Goal: Information Seeking & Learning: Learn about a topic

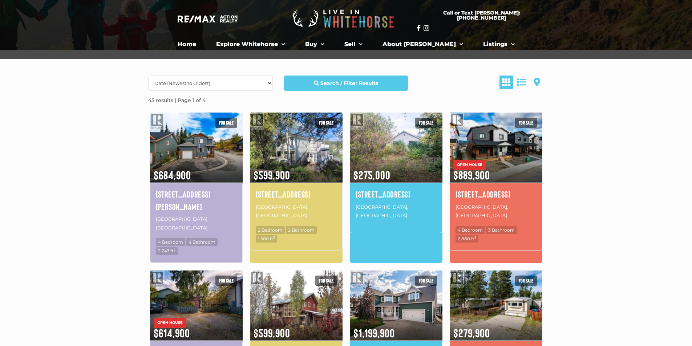
scroll to position [80, 0]
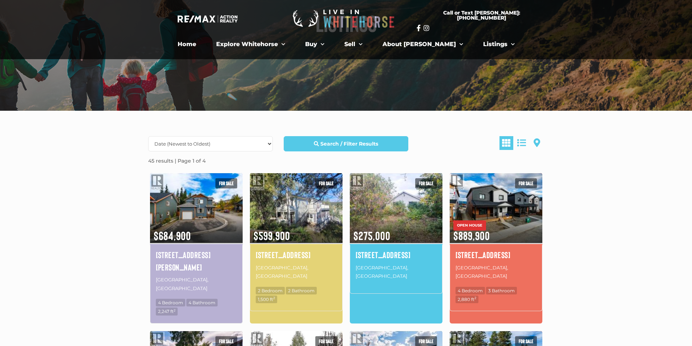
drag, startPoint x: 118, startPoint y: 145, endPoint x: 119, endPoint y: 135, distance: 10.2
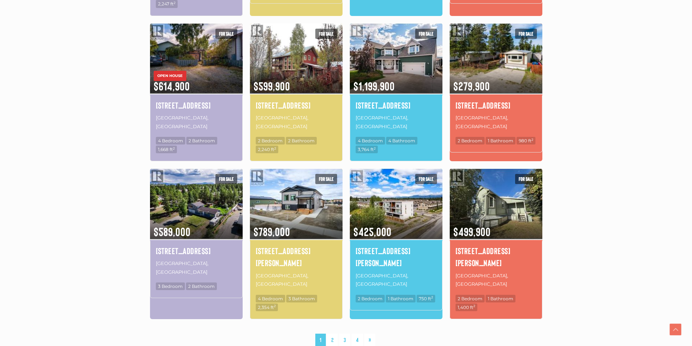
scroll to position [407, 0]
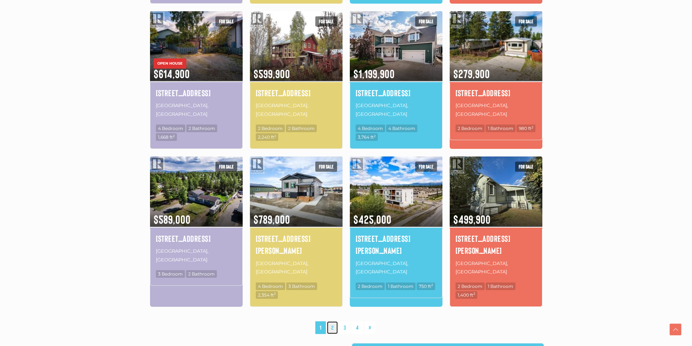
click at [331, 321] on link "2" at bounding box center [332, 327] width 11 height 13
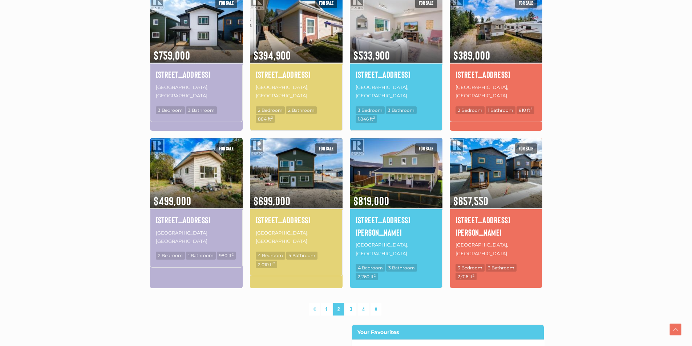
scroll to position [423, 0]
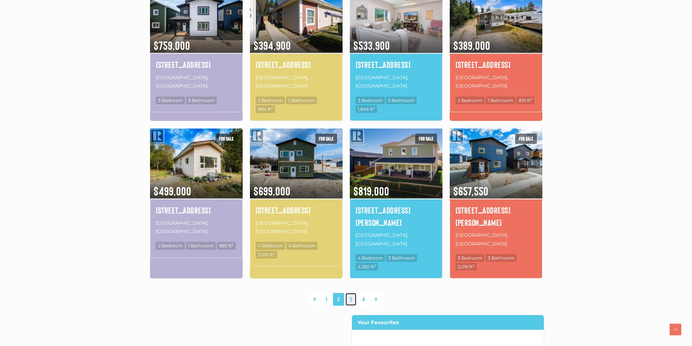
click at [352, 293] on link "3" at bounding box center [350, 299] width 11 height 13
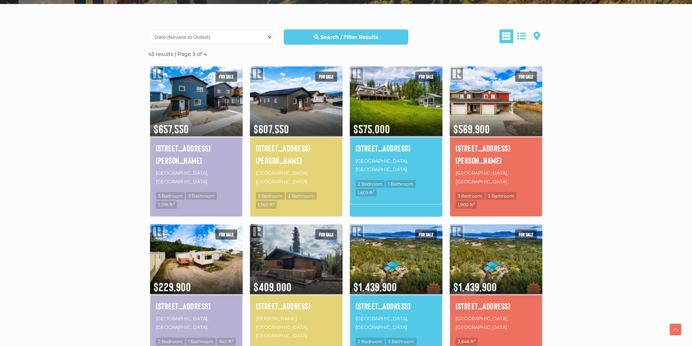
scroll to position [205, 0]
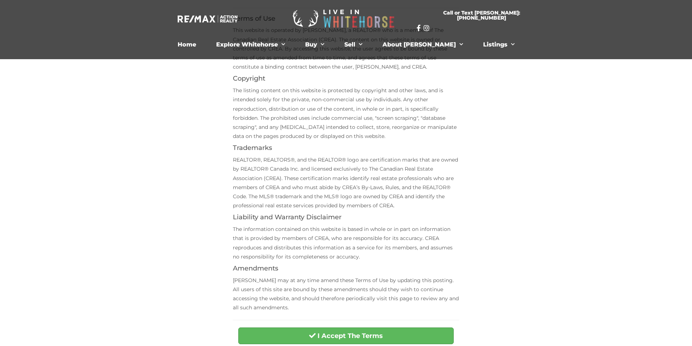
scroll to position [254, 0]
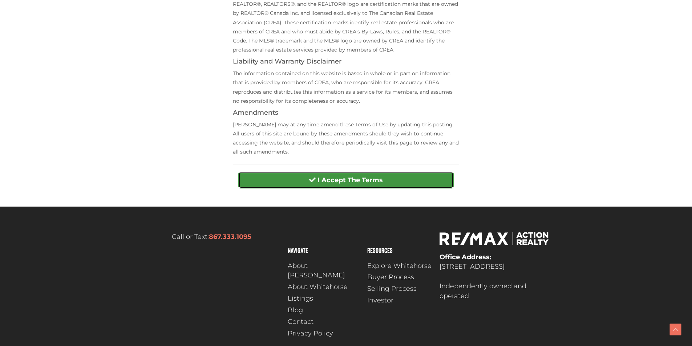
click at [348, 181] on strong "I Accept The Terms" at bounding box center [349, 180] width 65 height 8
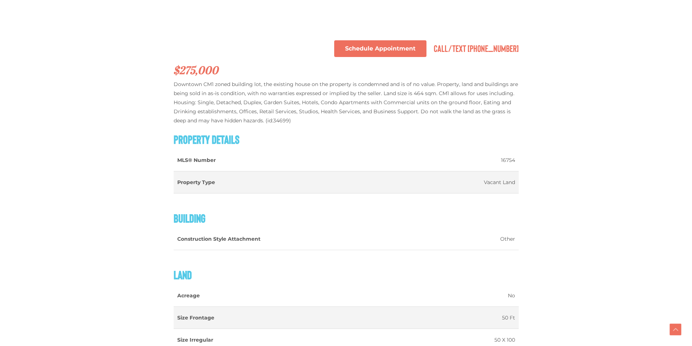
scroll to position [467, 0]
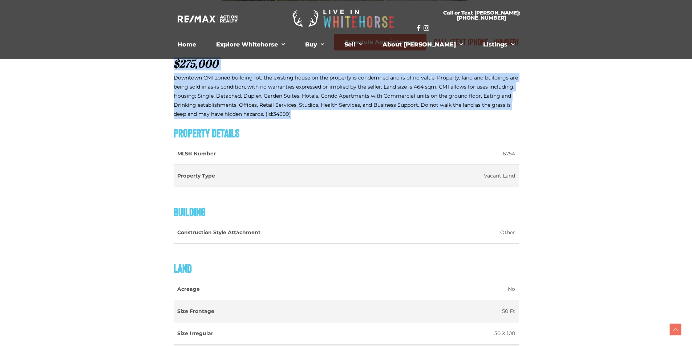
drag, startPoint x: 300, startPoint y: 115, endPoint x: 173, endPoint y: 68, distance: 134.8
click at [174, 68] on h2 "$275,000" at bounding box center [346, 64] width 345 height 12
drag, startPoint x: 173, startPoint y: 68, endPoint x: 313, endPoint y: 118, distance: 148.3
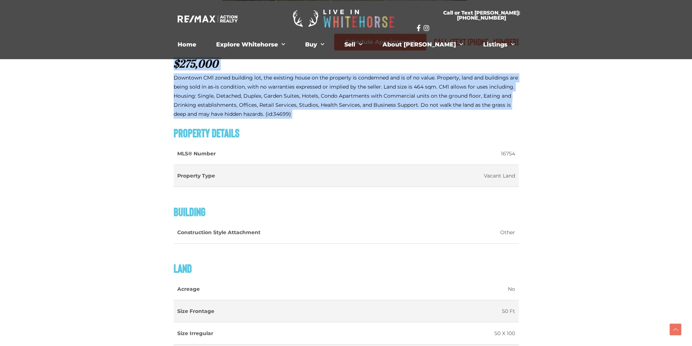
click at [313, 118] on p "Downtown CM1 zoned building lot, the existing house on the property is condemne…" at bounding box center [346, 96] width 345 height 46
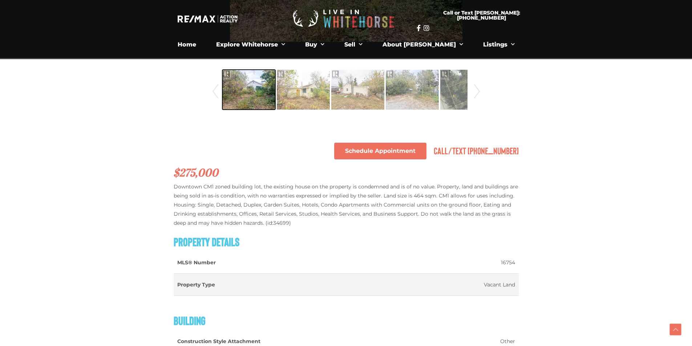
click at [258, 88] on img at bounding box center [248, 89] width 53 height 41
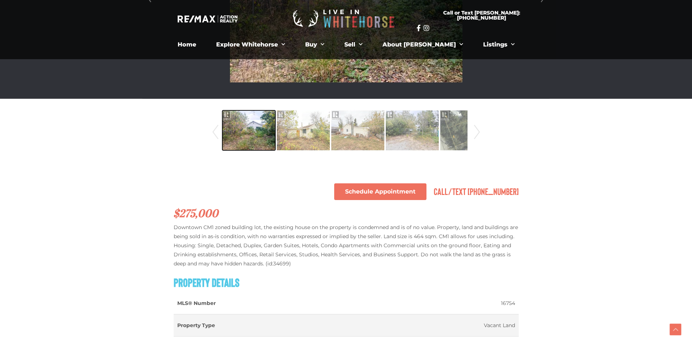
scroll to position [176, 0]
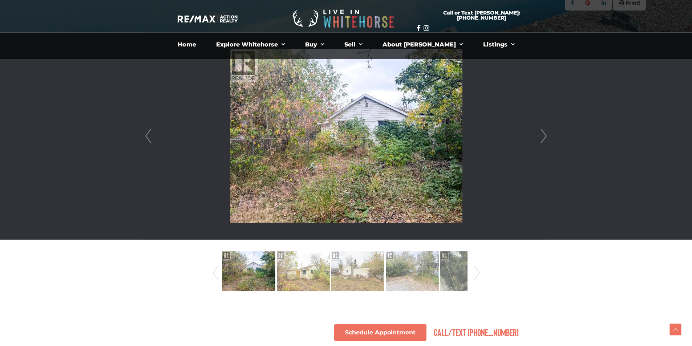
click at [289, 153] on img at bounding box center [346, 136] width 232 height 174
click at [540, 140] on link "Next" at bounding box center [543, 136] width 11 height 207
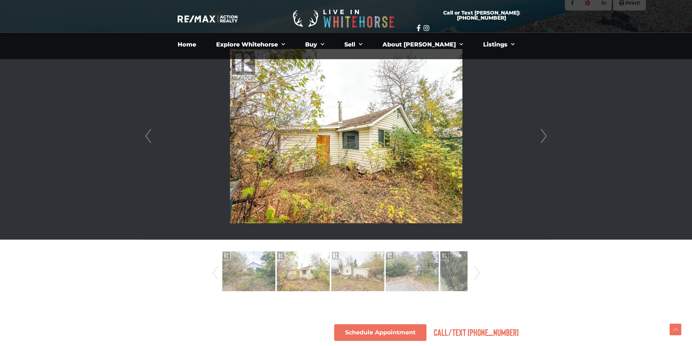
click at [547, 137] on link "Next" at bounding box center [543, 136] width 11 height 207
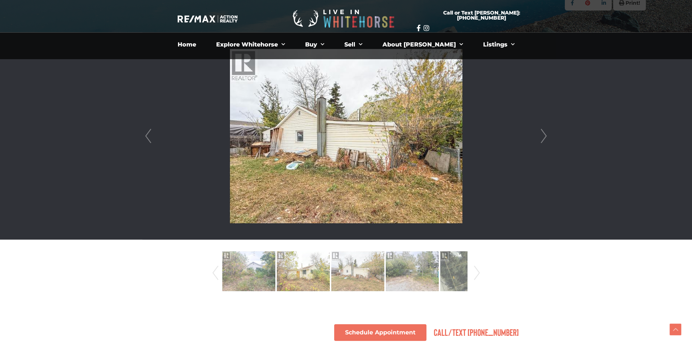
click at [547, 137] on link "Next" at bounding box center [543, 136] width 11 height 207
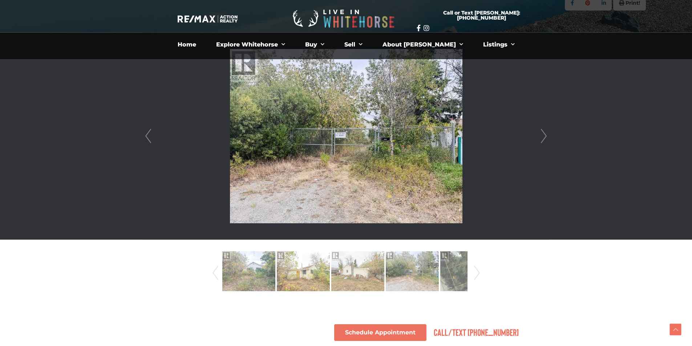
click at [547, 137] on link "Next" at bounding box center [543, 136] width 11 height 207
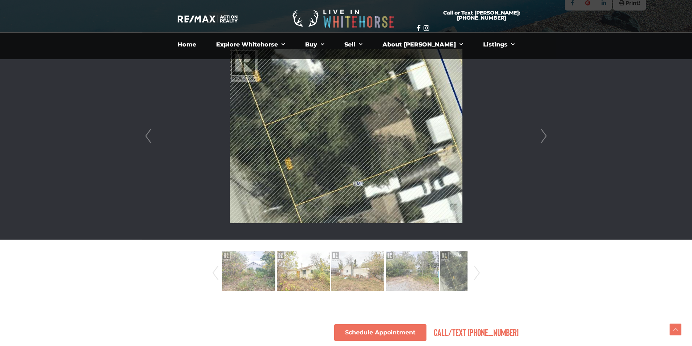
click at [547, 137] on link "Next" at bounding box center [543, 136] width 11 height 207
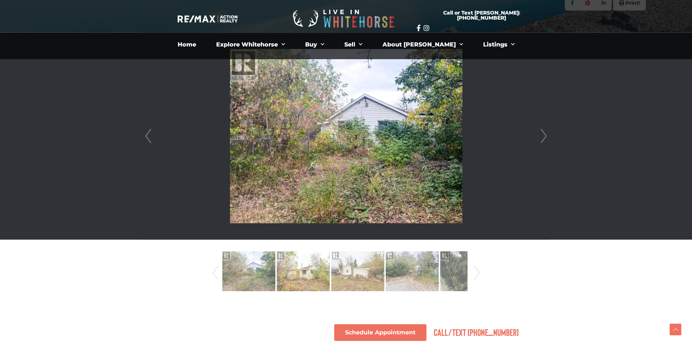
click at [547, 137] on link "Next" at bounding box center [543, 136] width 11 height 207
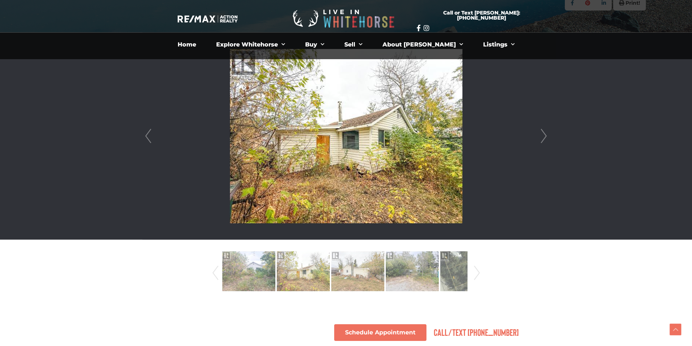
click at [548, 137] on link "Next" at bounding box center [543, 136] width 11 height 207
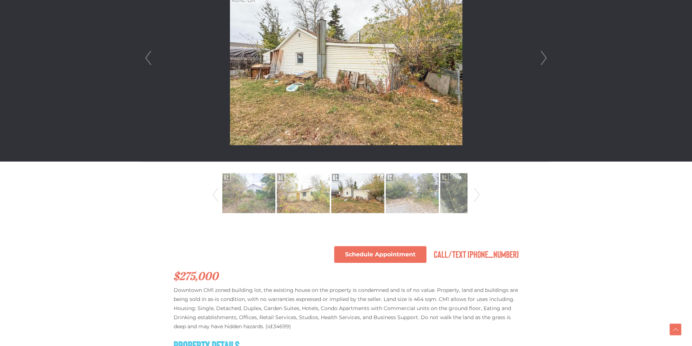
scroll to position [436, 0]
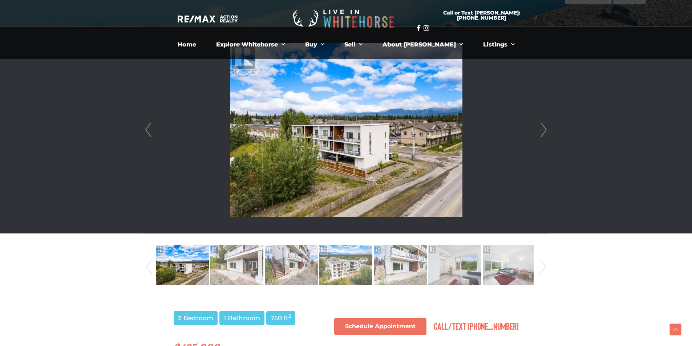
scroll to position [182, 0]
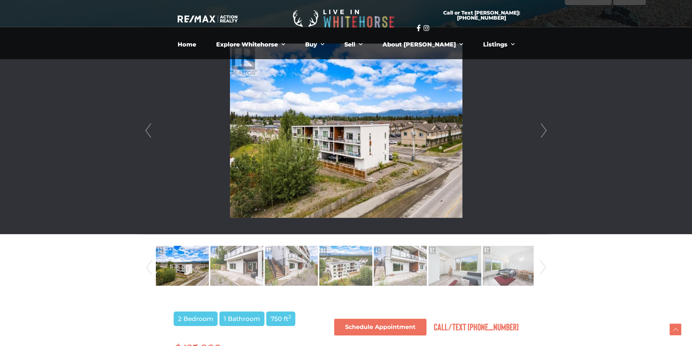
click at [290, 183] on img at bounding box center [346, 131] width 232 height 174
click at [186, 265] on img at bounding box center [182, 265] width 53 height 41
click at [535, 133] on li at bounding box center [346, 130] width 406 height 207
click at [545, 124] on link "Next" at bounding box center [543, 130] width 11 height 207
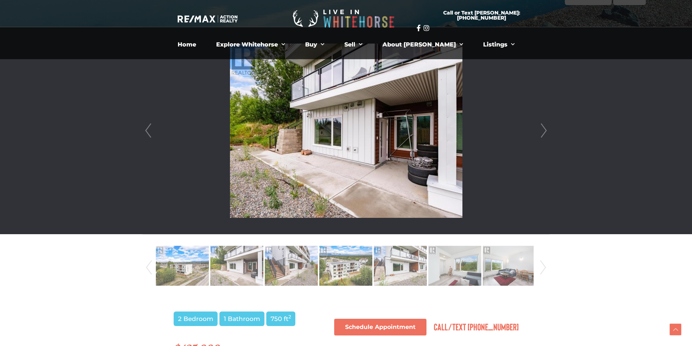
click at [545, 126] on link "Next" at bounding box center [543, 130] width 11 height 207
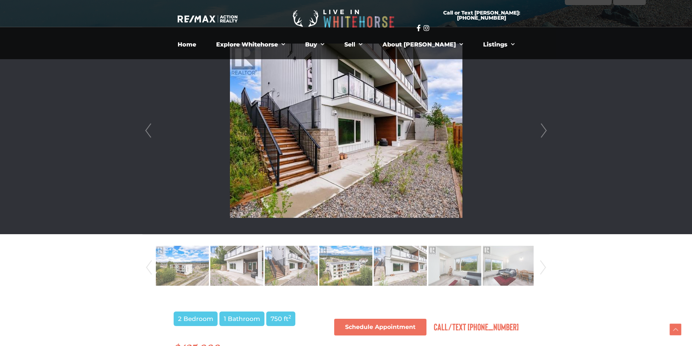
click at [545, 126] on link "Next" at bounding box center [543, 130] width 11 height 207
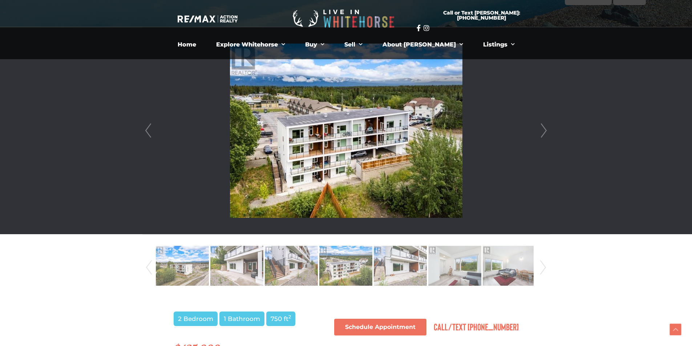
click at [545, 126] on link "Next" at bounding box center [543, 130] width 11 height 207
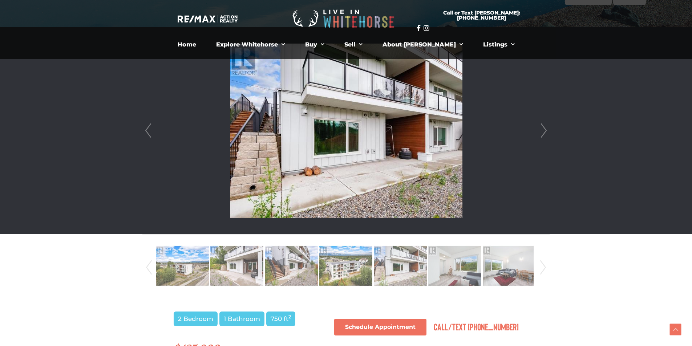
click at [545, 126] on link "Next" at bounding box center [543, 130] width 11 height 207
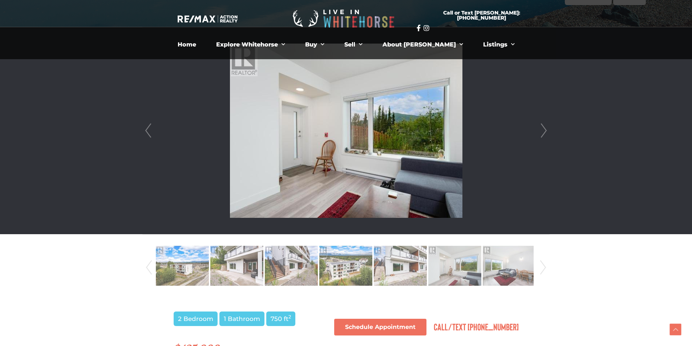
click at [545, 126] on link "Next" at bounding box center [543, 130] width 11 height 207
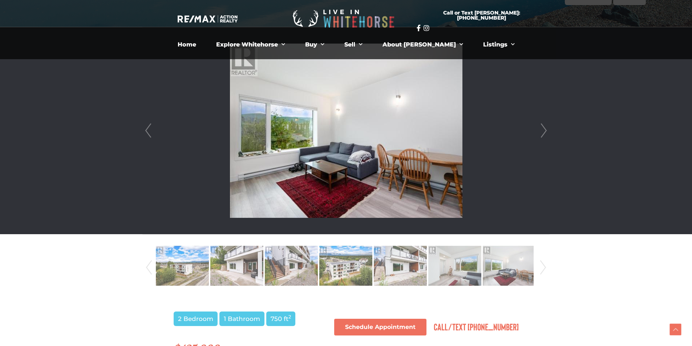
click at [544, 129] on link "Next" at bounding box center [543, 130] width 11 height 207
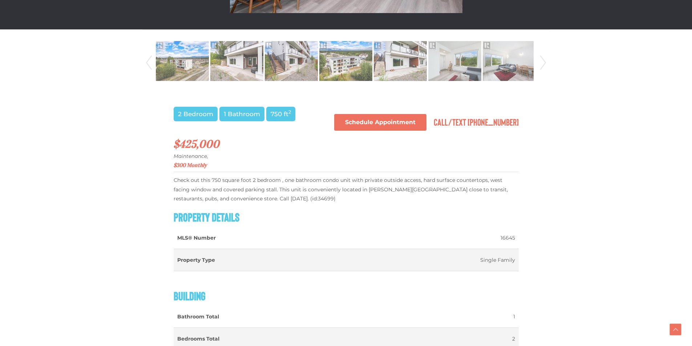
scroll to position [400, 0]
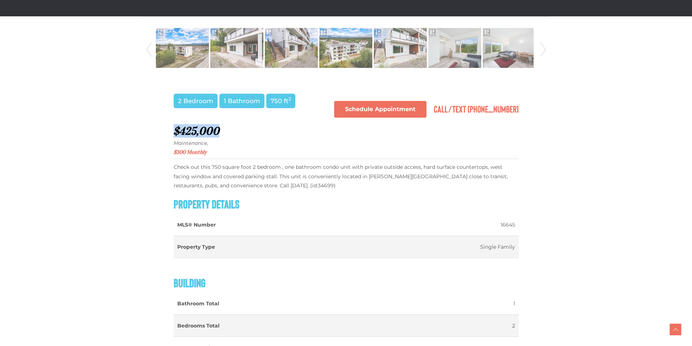
drag, startPoint x: 189, startPoint y: 128, endPoint x: 241, endPoint y: 129, distance: 51.6
click at [241, 129] on h2 "$425,000 Maintenance, $300 Monthly" at bounding box center [346, 142] width 345 height 35
click at [283, 185] on p "Check out this 750 square foot 2 bedroom , one bathroom condo unit with private…" at bounding box center [346, 177] width 345 height 28
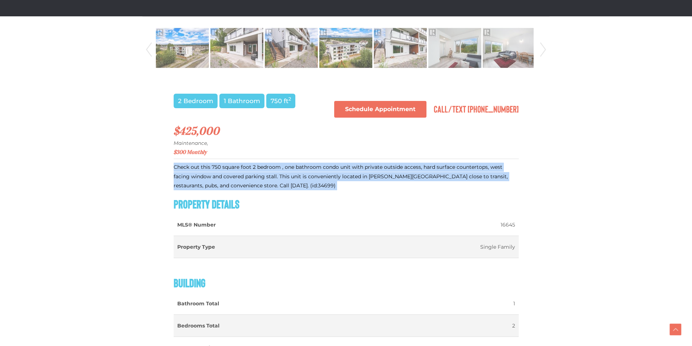
click at [283, 185] on p "Check out this 750 square foot 2 bedroom , one bathroom condo unit with private…" at bounding box center [346, 177] width 345 height 28
click at [296, 181] on p "Check out this 750 square foot 2 bedroom , one bathroom condo unit with private…" at bounding box center [346, 177] width 345 height 28
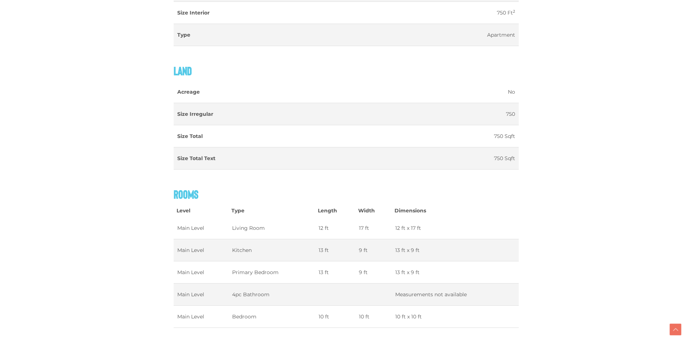
scroll to position [799, 0]
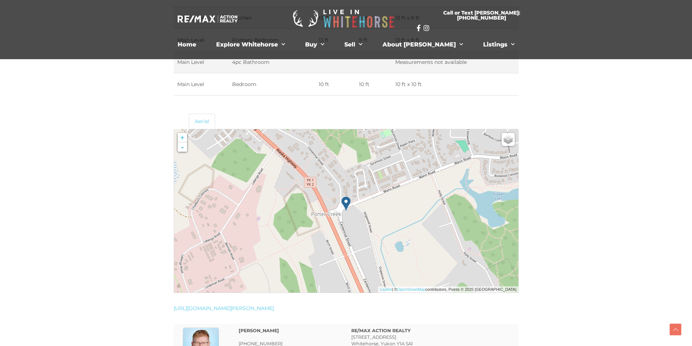
drag, startPoint x: 128, startPoint y: 226, endPoint x: 125, endPoint y: 215, distance: 11.9
drag, startPoint x: 341, startPoint y: 228, endPoint x: 322, endPoint y: 229, distance: 18.6
click at [329, 229] on img at bounding box center [344, 212] width 93 height 93
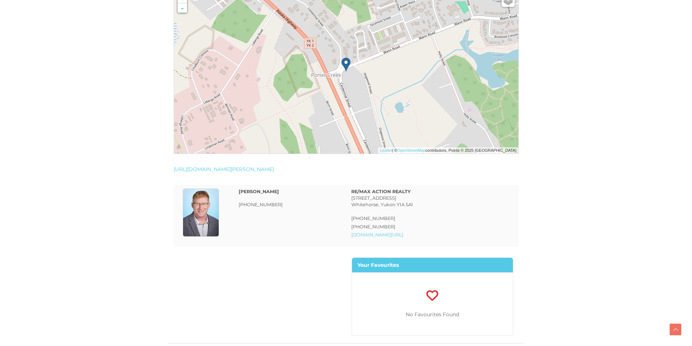
scroll to position [1084, 0]
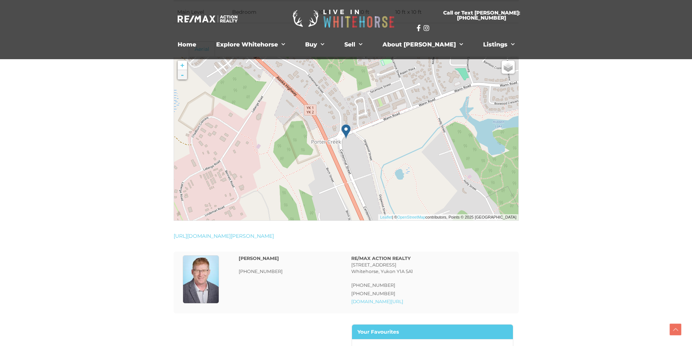
click at [189, 77] on img at bounding box center [158, 47] width 93 height 93
click at [186, 77] on link "-" at bounding box center [182, 74] width 9 height 9
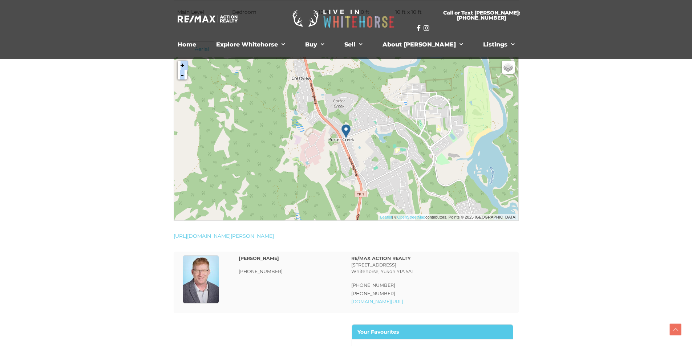
drag, startPoint x: 133, startPoint y: 112, endPoint x: 130, endPoint y: 188, distance: 76.0
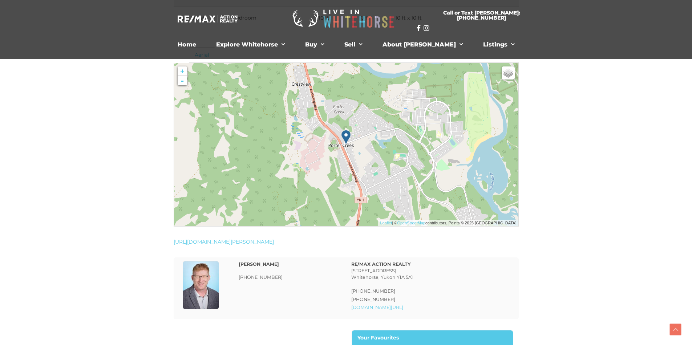
scroll to position [975, 0]
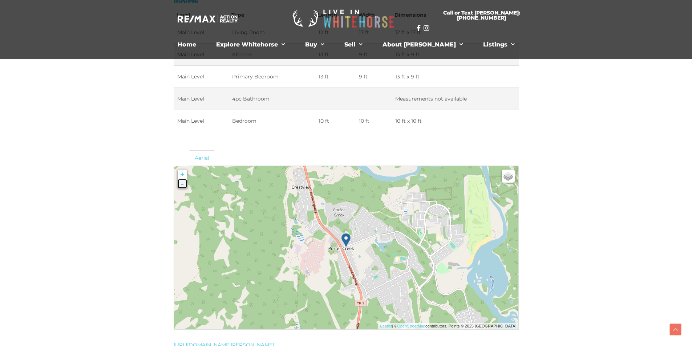
click at [181, 184] on link "-" at bounding box center [182, 183] width 9 height 9
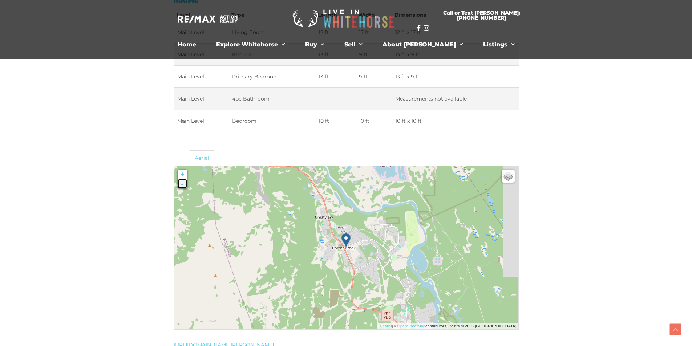
click at [181, 184] on link "-" at bounding box center [182, 183] width 9 height 9
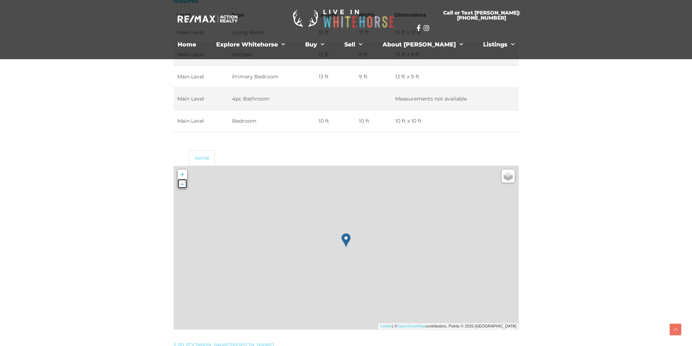
click at [181, 184] on link "-" at bounding box center [182, 183] width 9 height 9
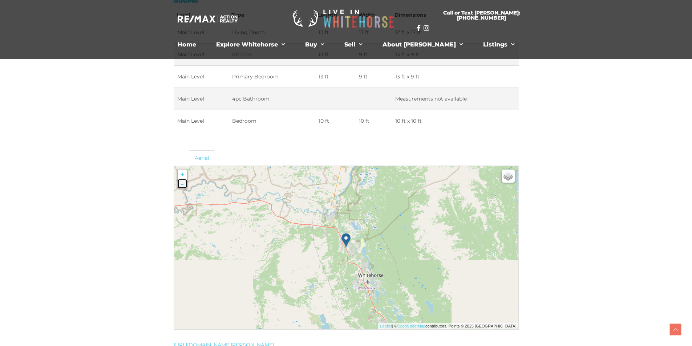
click at [181, 184] on link "-" at bounding box center [182, 183] width 9 height 9
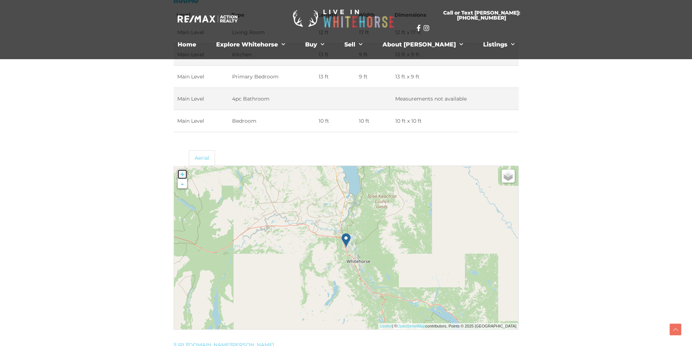
click at [183, 175] on link "+" at bounding box center [182, 174] width 9 height 9
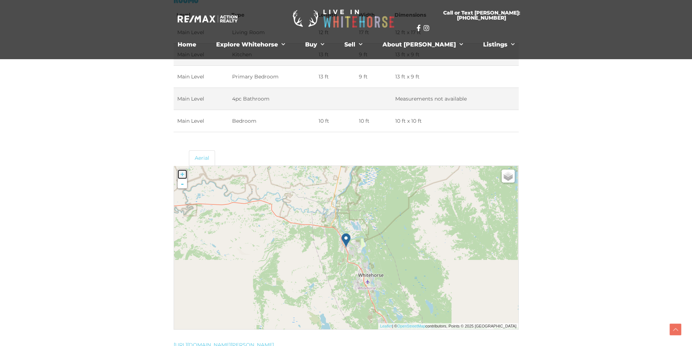
click at [183, 175] on link "+" at bounding box center [182, 174] width 9 height 9
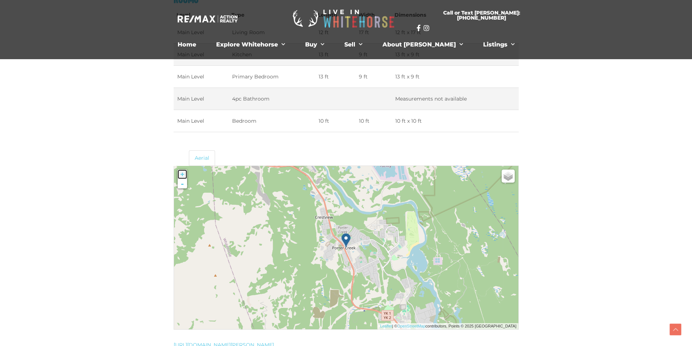
click at [183, 175] on link "+" at bounding box center [182, 174] width 9 height 9
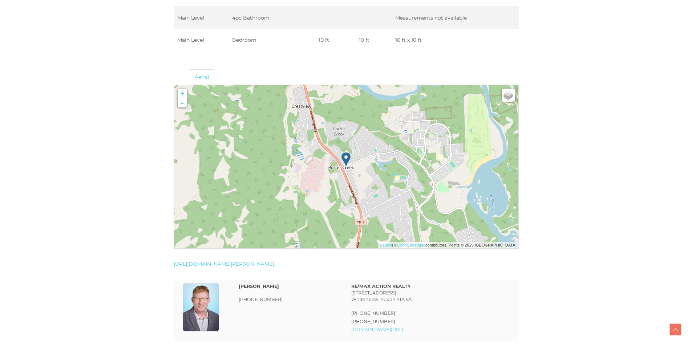
scroll to position [1047, 0]
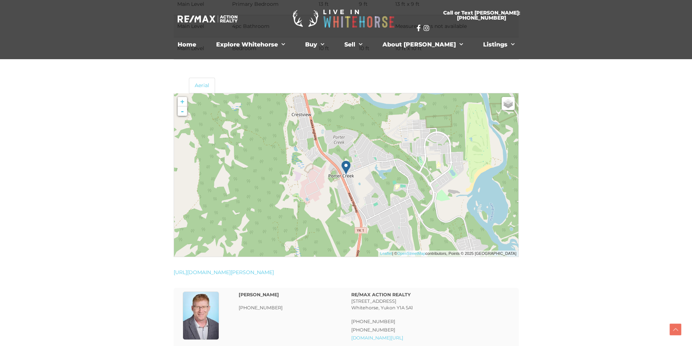
click at [182, 116] on img at bounding box center [148, 94] width 93 height 93
click at [182, 113] on link "-" at bounding box center [182, 110] width 9 height 9
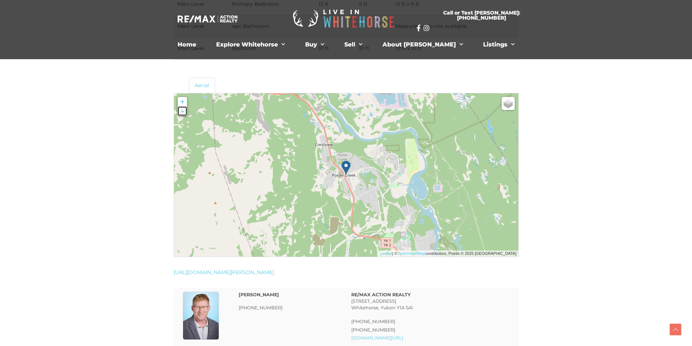
click at [182, 113] on link "-" at bounding box center [182, 110] width 9 height 9
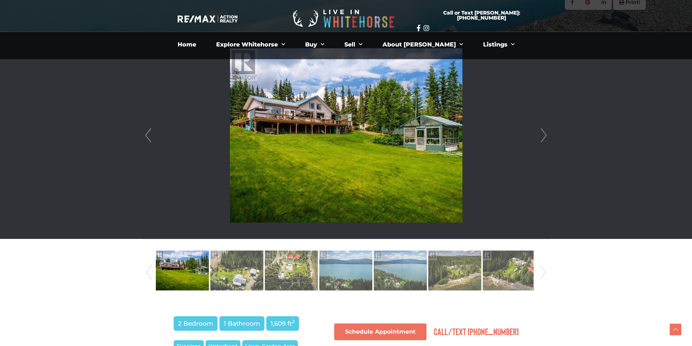
scroll to position [176, 0]
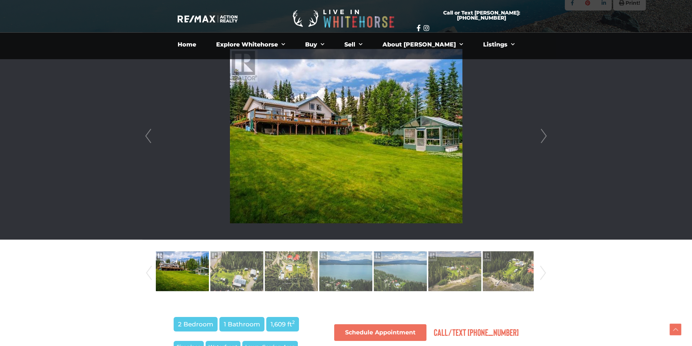
click at [303, 177] on img at bounding box center [346, 136] width 232 height 174
click at [237, 252] on img at bounding box center [236, 271] width 53 height 41
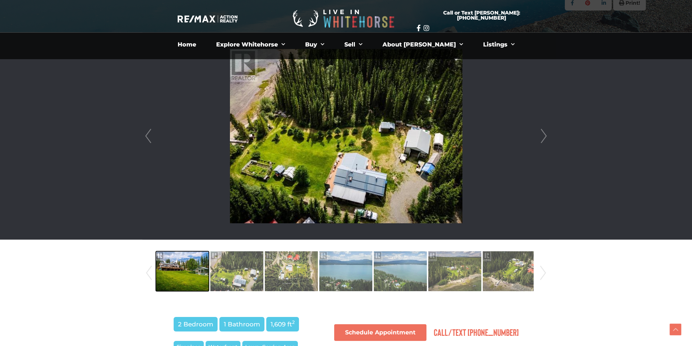
click at [194, 257] on img at bounding box center [182, 271] width 53 height 41
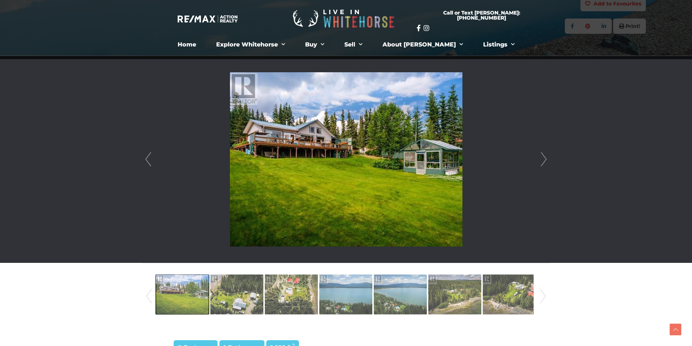
scroll to position [140, 0]
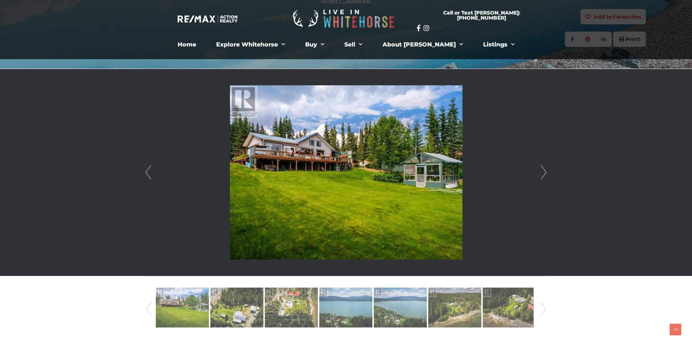
click at [546, 167] on link "Next" at bounding box center [543, 172] width 11 height 207
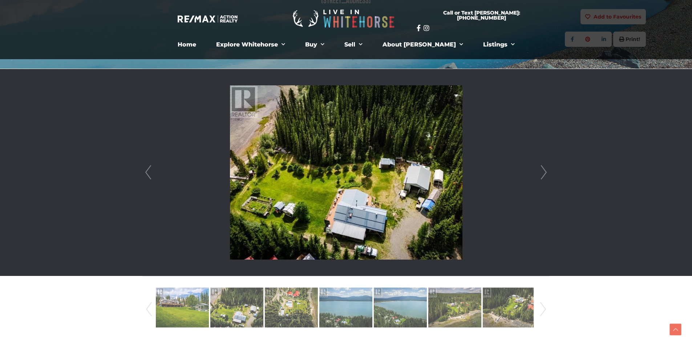
click at [546, 167] on link "Next" at bounding box center [543, 172] width 11 height 207
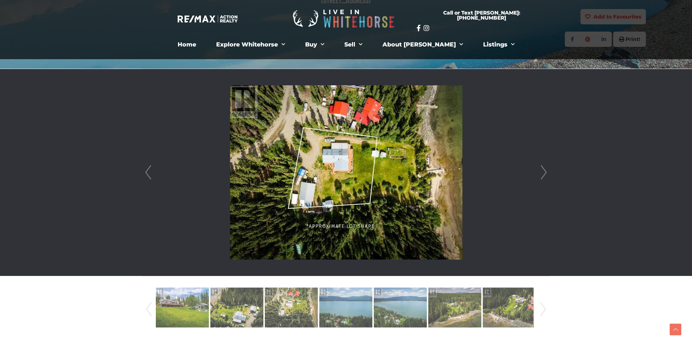
click at [546, 167] on link "Next" at bounding box center [543, 172] width 11 height 207
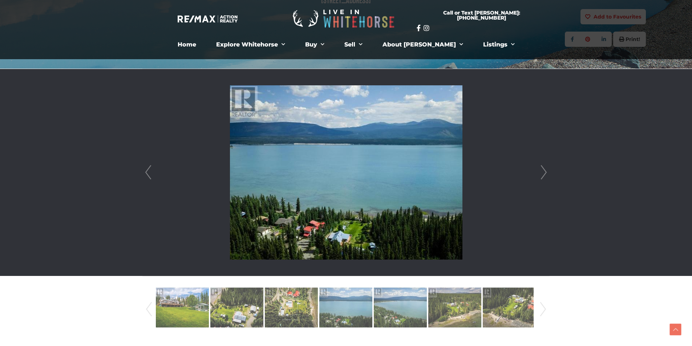
click at [546, 167] on link "Next" at bounding box center [543, 172] width 11 height 207
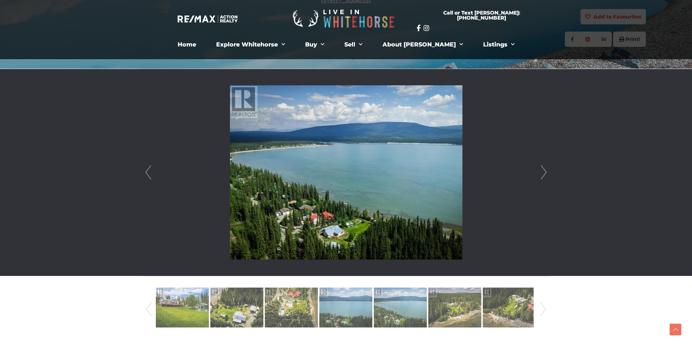
click at [546, 167] on link "Next" at bounding box center [543, 172] width 11 height 207
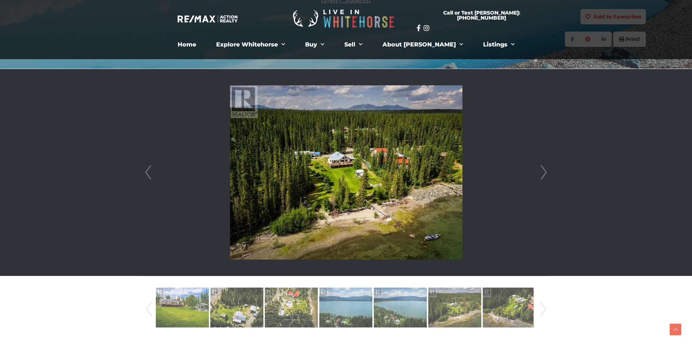
click at [143, 177] on div "Prev Next" at bounding box center [346, 172] width 406 height 207
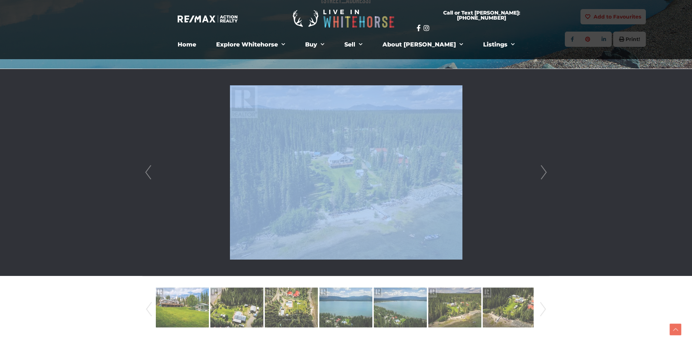
click at [146, 176] on link "Prev" at bounding box center [148, 172] width 11 height 207
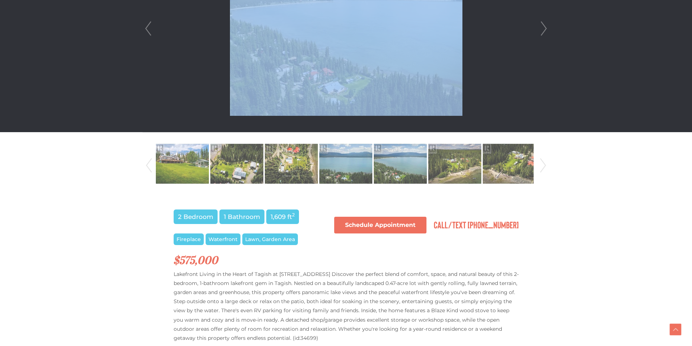
scroll to position [321, 0]
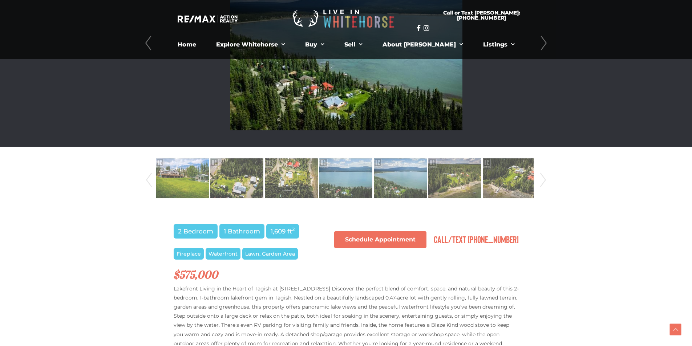
scroll to position [176, 0]
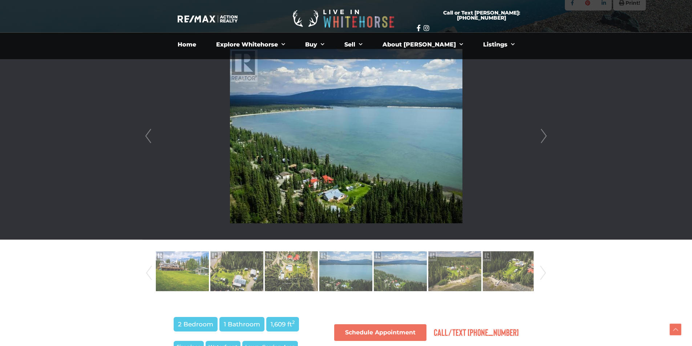
click at [546, 142] on link "Next" at bounding box center [543, 136] width 11 height 207
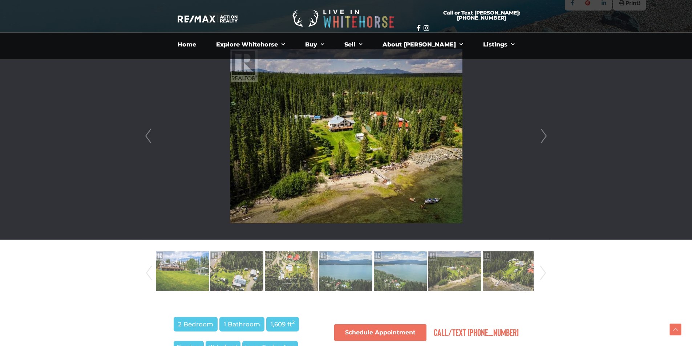
click at [546, 142] on link "Next" at bounding box center [543, 136] width 11 height 207
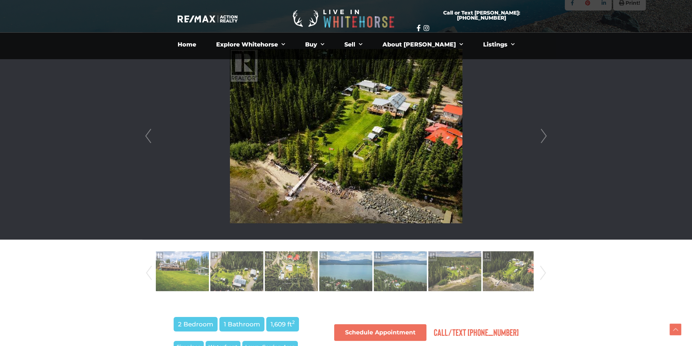
click at [546, 142] on link "Next" at bounding box center [543, 136] width 11 height 207
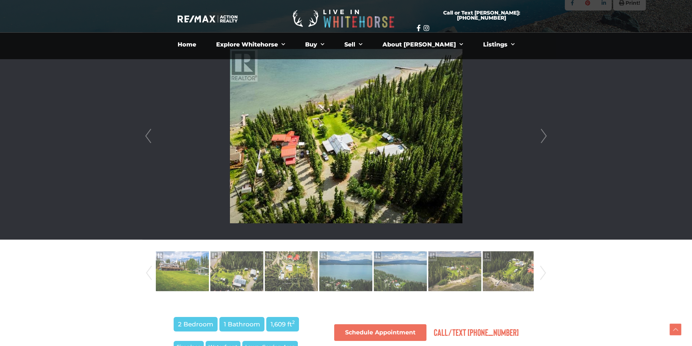
click at [546, 142] on link "Next" at bounding box center [543, 136] width 11 height 207
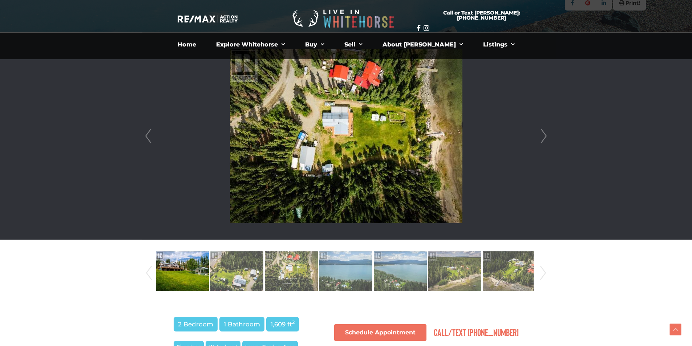
click at [546, 142] on link "Next" at bounding box center [543, 136] width 11 height 207
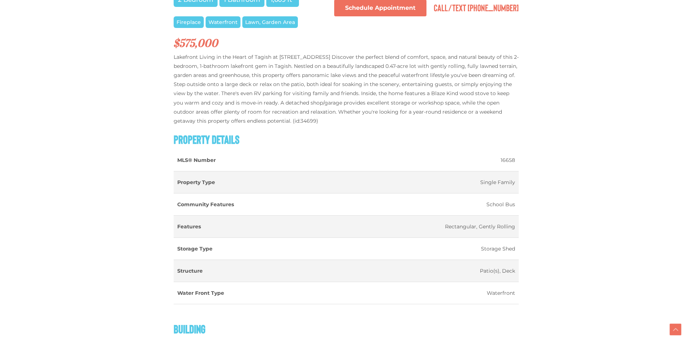
drag, startPoint x: 98, startPoint y: 130, endPoint x: 102, endPoint y: 151, distance: 22.1
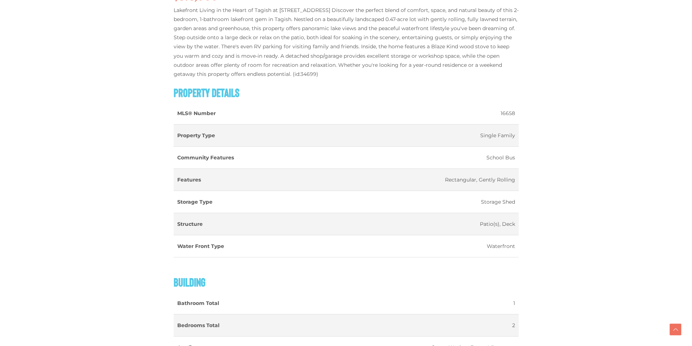
drag, startPoint x: 102, startPoint y: 151, endPoint x: 98, endPoint y: 187, distance: 36.1
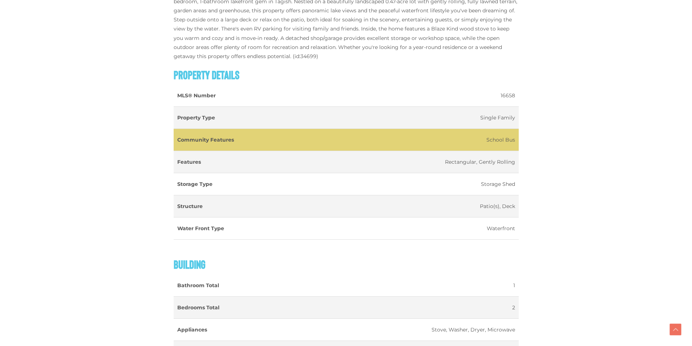
click at [499, 141] on td "School Bus" at bounding box center [423, 140] width 189 height 22
click at [500, 141] on td "School Bus" at bounding box center [423, 140] width 189 height 22
click at [508, 143] on td "School Bus" at bounding box center [423, 140] width 189 height 22
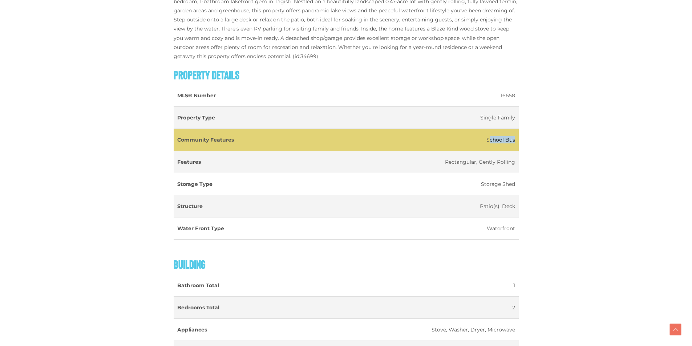
click at [508, 143] on td "School Bus" at bounding box center [423, 140] width 189 height 22
click at [509, 145] on td "School Bus" at bounding box center [423, 140] width 189 height 22
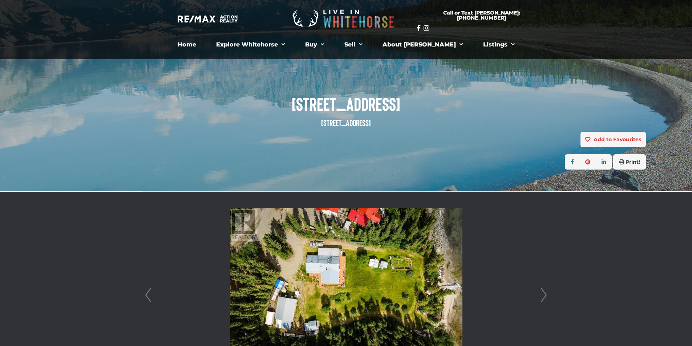
scroll to position [0, 0]
